Goal: Communication & Community: Answer question/provide support

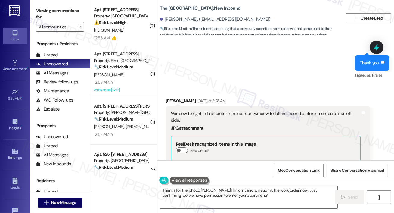
scroll to position [924, 0]
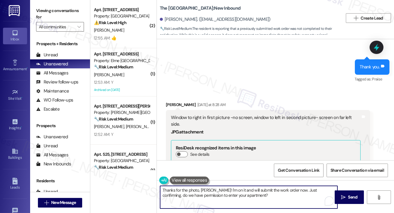
drag, startPoint x: 260, startPoint y: 198, endPoint x: 157, endPoint y: 189, distance: 103.1
click at [157, 189] on div "Thanks for the photo, [PERSON_NAME]! I'm on it and will submit the work order n…" at bounding box center [246, 197] width 178 height 23
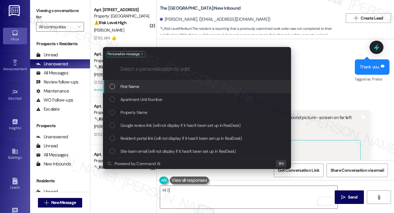
click at [151, 92] on div "First Name" at bounding box center [197, 86] width 188 height 13
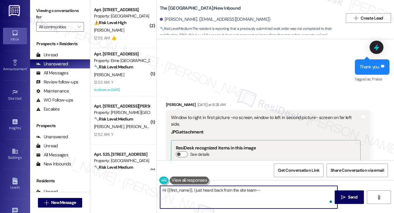
paste textarea "We will reopen the work order and have the Maintenace team address."
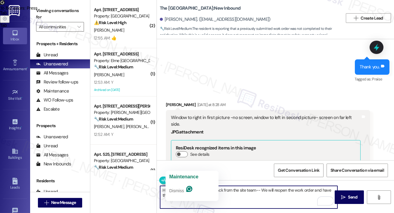
click at [233, 197] on textarea "Hi {{first_name}}, I just heard back from the site team-- We will reopen the wo…" at bounding box center [248, 197] width 177 height 23
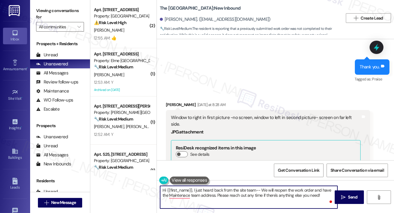
click at [217, 196] on textarea "Hi {{first_name}}, I just heard back from the site team-- We will reopen the wo…" at bounding box center [248, 197] width 177 height 23
type textarea "Hi {{first_name}}, I just heard back from the site team-- We will reopen the wo…"
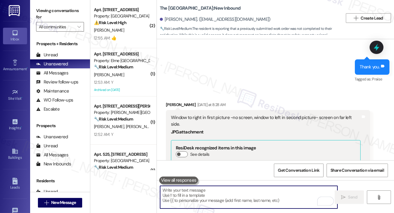
paste textarea "Please reach out any time if there's anything else you need!"
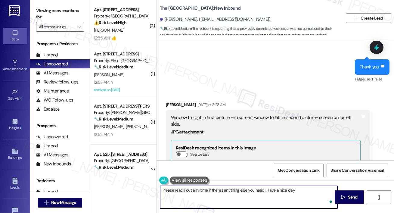
type textarea "Please reach out any time if there's anything else you need! Have a nice day!"
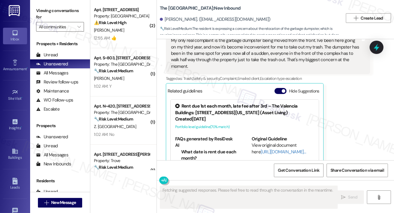
scroll to position [1292, 0]
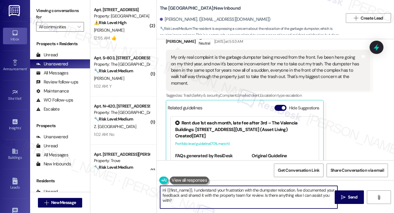
click at [198, 194] on textarea "Hi {{first_name}}, I understand your frustration with the dumpster relocation. …" at bounding box center [248, 197] width 177 height 23
drag, startPoint x: 196, startPoint y: 207, endPoint x: 197, endPoint y: 190, distance: 16.6
click at [196, 207] on textarea "Hi {{first_name}}, I understand your frustration with the dumpster relocation. …" at bounding box center [248, 197] width 177 height 23
click at [197, 189] on textarea "Hi {{first_name}}, I understand your frustration with the dumpster relocation. …" at bounding box center [248, 197] width 177 height 23
drag, startPoint x: 196, startPoint y: 199, endPoint x: 196, endPoint y: 202, distance: 3.7
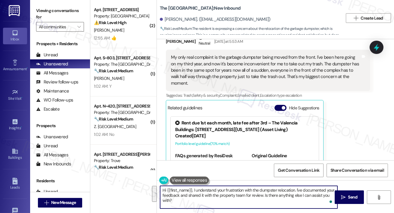
click at [196, 202] on textarea "Hi {{first_name}}, I understand your frustration with the dumpster relocation. …" at bounding box center [248, 197] width 177 height 23
paste textarea "The site team provided an update. Unfortunately, the previous property manager …"
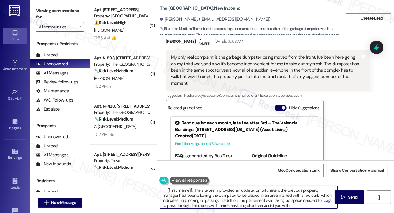
click at [195, 191] on textarea "Hi {{first_name}}, The site team provided an update. Unfortunately, the previou…" at bounding box center [248, 197] width 177 height 23
drag, startPoint x: 253, startPoint y: 190, endPoint x: 195, endPoint y: 191, distance: 57.8
click at [195, 191] on textarea "Hi {{first_name}}, The site team provided an update. Unfortunately, the previou…" at bounding box center [248, 197] width 177 height 23
type textarea "Hi {{first_name}}, I just got an update from the site team about the dumspter. …"
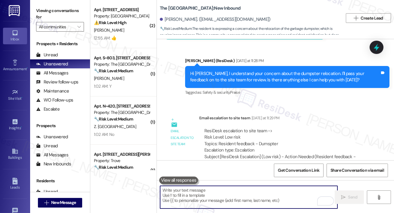
scroll to position [1517, 0]
